Goal: Transaction & Acquisition: Purchase product/service

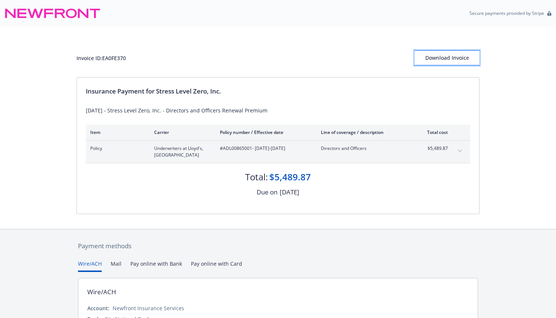
click at [446, 61] on div "Download Invoice" at bounding box center [446, 58] width 65 height 14
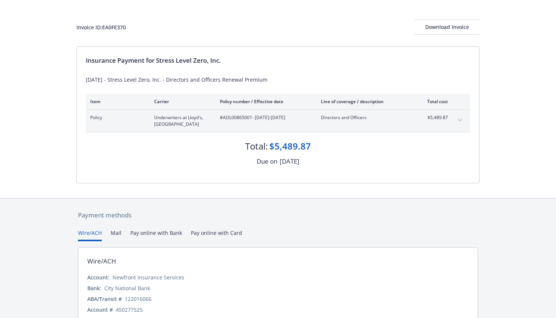
scroll to position [64, 0]
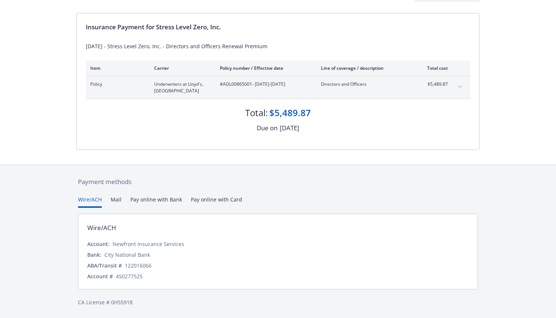
click at [169, 200] on button "Pay online with Bank" at bounding box center [156, 202] width 52 height 12
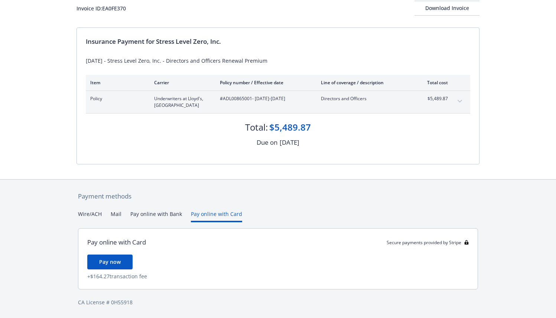
scroll to position [50, 0]
click at [224, 180] on div "Payment methods Wire/ACH Mail Pay online with Bank Pay online with Card Pay onl…" at bounding box center [277, 249] width 403 height 139
click at [150, 211] on button "Pay online with Bank" at bounding box center [156, 216] width 52 height 12
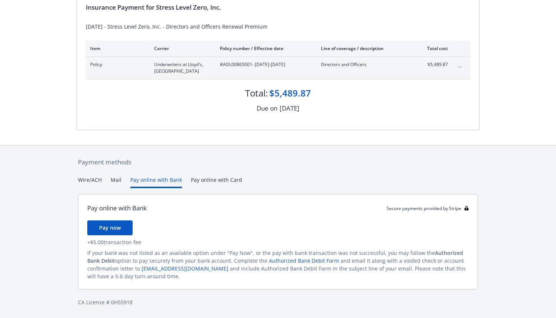
click at [115, 180] on button "Mail" at bounding box center [116, 182] width 11 height 12
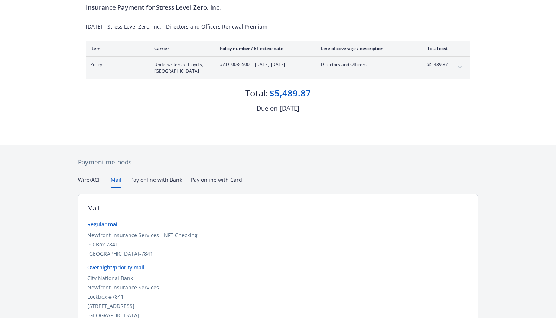
click at [97, 180] on div "Payment methods Wire/ACH Mail Pay online with Bank Pay online with Card Mail Re…" at bounding box center [277, 252] width 403 height 212
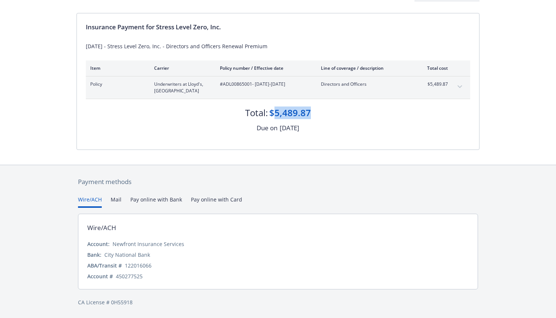
drag, startPoint x: 317, startPoint y: 112, endPoint x: 276, endPoint y: 114, distance: 40.9
click at [276, 114] on div "Total: $5,489.87" at bounding box center [278, 109] width 384 height 20
copy div "5,489.87"
click at [398, 161] on div at bounding box center [277, 157] width 403 height 15
drag, startPoint x: 220, startPoint y: 84, endPoint x: 251, endPoint y: 85, distance: 31.2
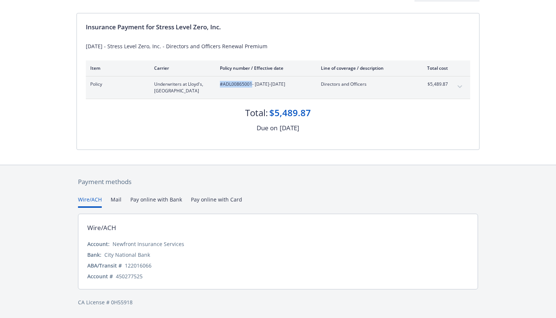
click at [251, 85] on span "#ADL00865001 - [DATE]-[DATE]" at bounding box center [264, 84] width 89 height 7
click at [259, 73] on div "Item Carrier Policy number / Effective date Line of coverage / description Tota…" at bounding box center [278, 68] width 384 height 15
drag, startPoint x: 225, startPoint y: 83, endPoint x: 229, endPoint y: 84, distance: 4.9
click at [229, 84] on span "#ADL00865001 - [DATE]-[DATE]" at bounding box center [264, 84] width 89 height 7
drag, startPoint x: 224, startPoint y: 85, endPoint x: 251, endPoint y: 86, distance: 26.8
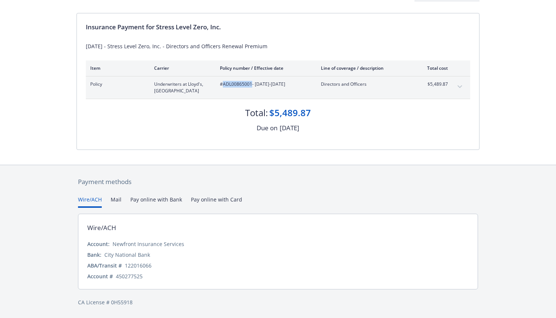
click at [251, 86] on span "#ADL00865001 - [DATE]-[DATE]" at bounding box center [264, 84] width 89 height 7
copy span "ADL00865001"
click at [501, 169] on div "Payment methods Wire/ACH Mail Pay online with Bank Pay online with Card Wire/AC…" at bounding box center [278, 242] width 556 height 154
